Goal: Check status

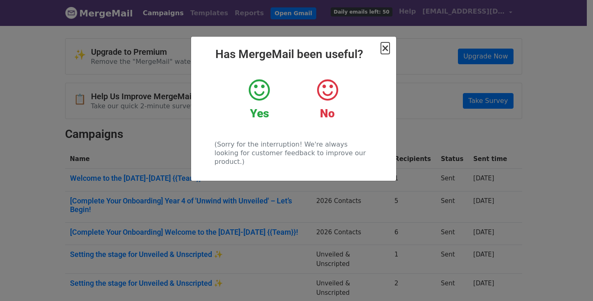
click at [386, 48] on span "×" at bounding box center [385, 48] width 8 height 12
